Goal: Navigation & Orientation: Find specific page/section

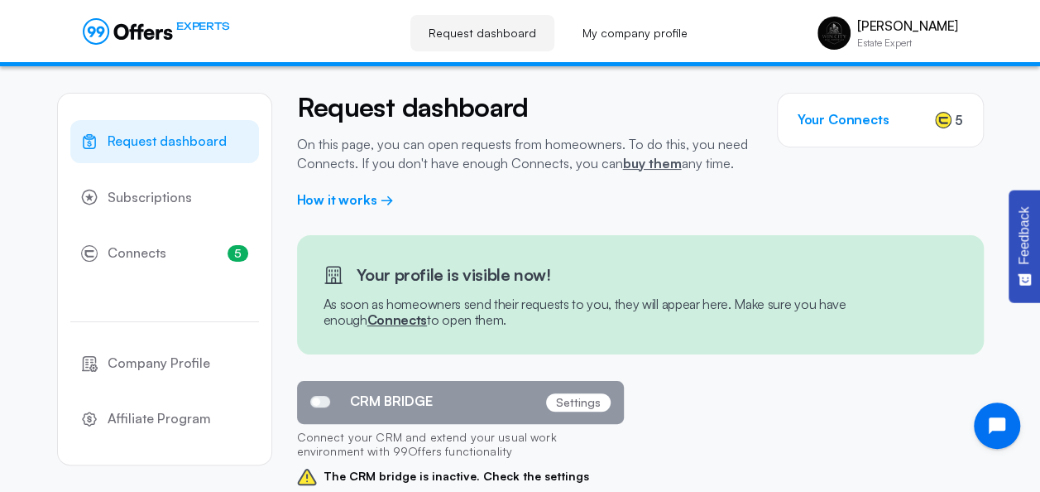
click at [516, 27] on link "Request dashboard" at bounding box center [483, 33] width 144 height 36
click at [595, 29] on link "My company profile" at bounding box center [635, 33] width 142 height 36
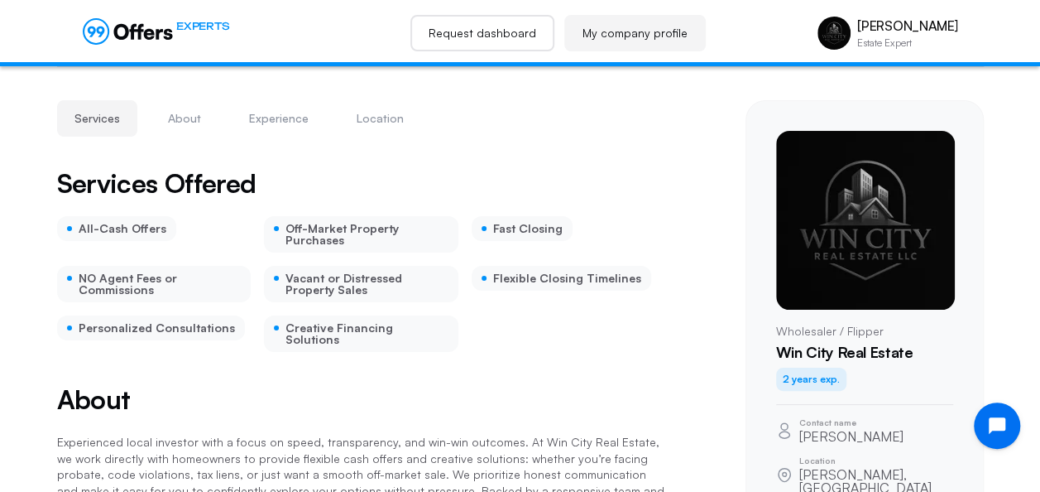
click at [519, 32] on link "Request dashboard" at bounding box center [483, 33] width 144 height 36
